Goal: Check status

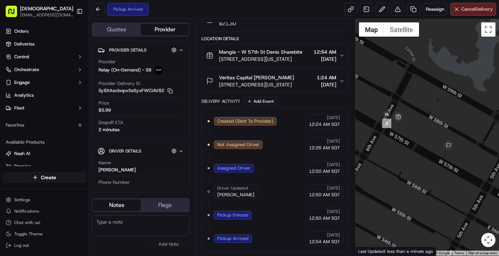
click at [135, 251] on div "No results found Add Note" at bounding box center [141, 232] width 98 height 40
click at [258, 251] on div "Created (Sent To Provider) Relay (On-Demand) - SB [DATE] 12:24 AM SGT Not Assig…" at bounding box center [275, 180] width 148 height 144
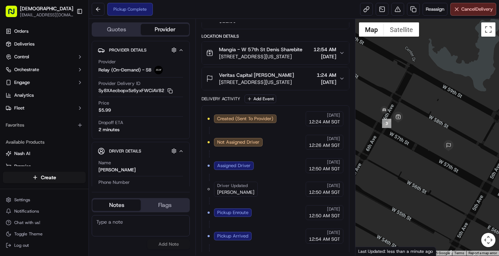
scroll to position [89, 0]
